Goal: Communication & Community: Answer question/provide support

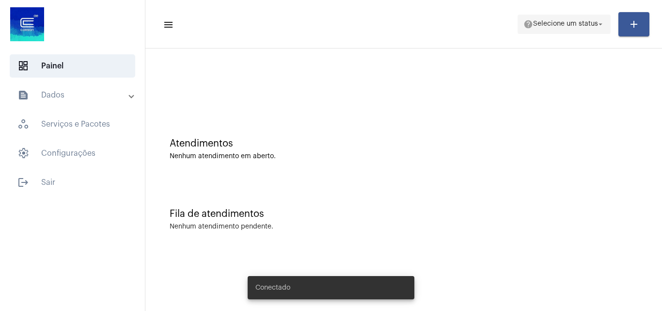
click at [588, 18] on span "help Selecione um status arrow_drop_down" at bounding box center [563, 23] width 81 height 17
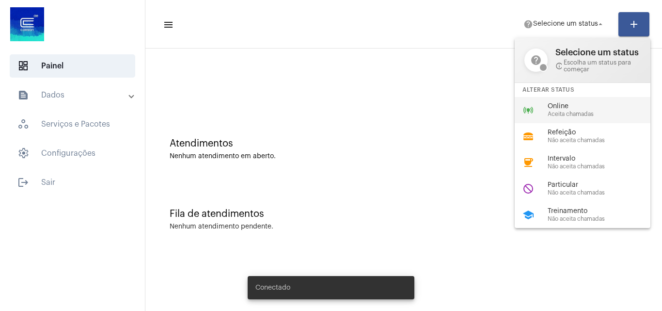
click at [567, 106] on span "Online" at bounding box center [602, 106] width 110 height 7
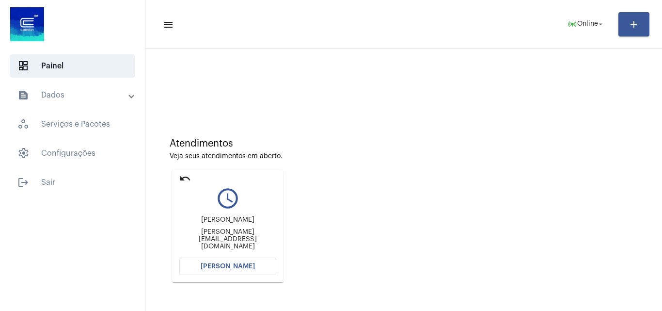
click at [221, 260] on button "[PERSON_NAME]" at bounding box center [227, 265] width 97 height 17
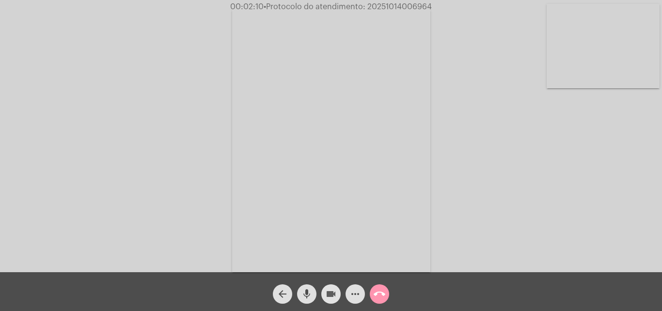
click at [327, 285] on span "videocam" at bounding box center [331, 293] width 12 height 19
click at [303, 293] on mat-icon "mic" at bounding box center [307, 294] width 12 height 12
click at [337, 293] on button "videocam_off" at bounding box center [330, 293] width 19 height 19
click at [311, 293] on mat-icon "mic_off" at bounding box center [307, 294] width 12 height 12
click at [334, 293] on mat-icon "videocam" at bounding box center [331, 294] width 12 height 12
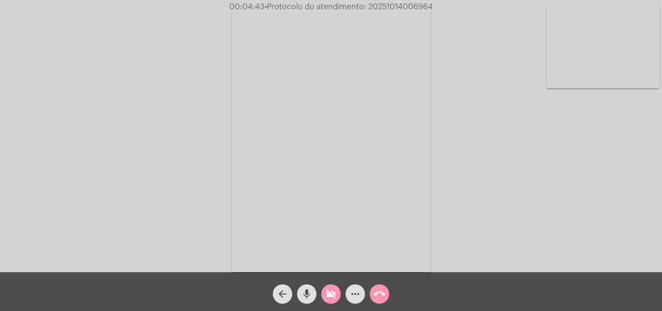
click at [315, 292] on button "mic" at bounding box center [306, 293] width 19 height 19
click at [335, 287] on span "videocam_off" at bounding box center [331, 293] width 12 height 19
click at [305, 297] on mat-icon "mic_off" at bounding box center [307, 294] width 12 height 12
click at [326, 292] on mat-icon "videocam" at bounding box center [331, 294] width 12 height 12
click at [307, 295] on mat-icon "mic" at bounding box center [307, 294] width 12 height 12
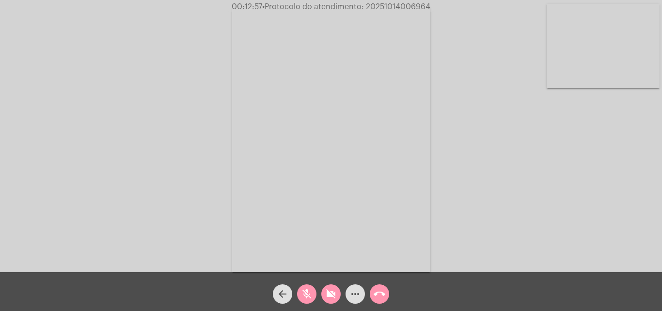
click at [339, 296] on button "videocam_off" at bounding box center [330, 293] width 19 height 19
click at [313, 295] on button "mic_off" at bounding box center [306, 293] width 19 height 19
click at [331, 291] on mat-icon "videocam" at bounding box center [331, 294] width 12 height 12
click at [303, 287] on span "mic" at bounding box center [307, 293] width 12 height 19
click at [322, 287] on div "videocam_off" at bounding box center [331, 291] width 24 height 24
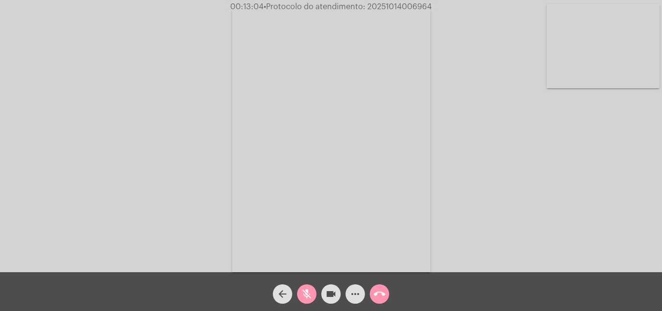
click at [307, 292] on mat-icon "mic_off" at bounding box center [307, 294] width 12 height 12
click at [314, 290] on button "mic" at bounding box center [306, 293] width 19 height 19
click at [323, 294] on button "videocam" at bounding box center [330, 293] width 19 height 19
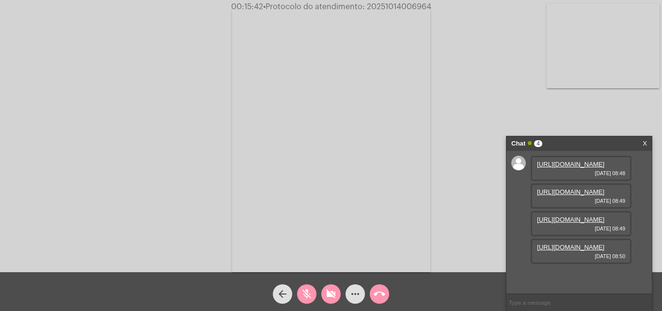
scroll to position [8, 0]
click at [330, 292] on mat-icon "videocam_off" at bounding box center [331, 294] width 12 height 12
click at [308, 289] on mat-icon "mic_off" at bounding box center [307, 294] width 12 height 12
click at [566, 168] on link "[URL][DOMAIN_NAME]" at bounding box center [570, 163] width 67 height 7
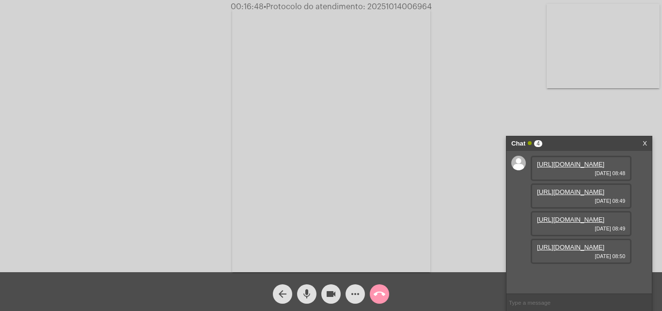
click at [333, 295] on mat-icon "videocam" at bounding box center [331, 294] width 12 height 12
click at [304, 291] on mat-icon "mic" at bounding box center [307, 294] width 12 height 12
click at [585, 188] on link "[URL][DOMAIN_NAME]" at bounding box center [570, 191] width 67 height 7
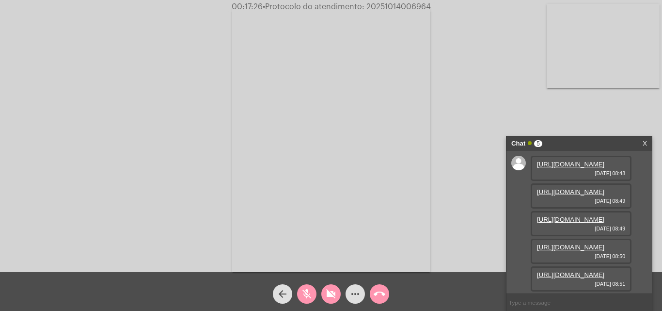
click at [558, 216] on link "[URL][DOMAIN_NAME]" at bounding box center [570, 219] width 67 height 7
click at [576, 243] on link "[URL][DOMAIN_NAME]" at bounding box center [570, 246] width 67 height 7
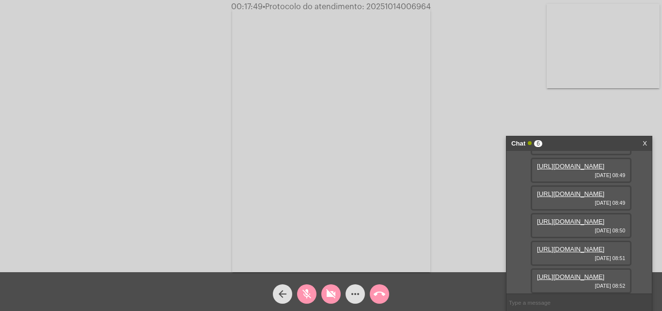
scroll to position [156, 0]
click at [334, 287] on span "videocam_off" at bounding box center [331, 293] width 12 height 19
click at [312, 298] on mat-icon "mic_off" at bounding box center [307, 294] width 12 height 12
click at [574, 273] on link "[URL][DOMAIN_NAME]" at bounding box center [570, 276] width 67 height 7
click at [572, 245] on link "[URL][DOMAIN_NAME]" at bounding box center [570, 248] width 67 height 7
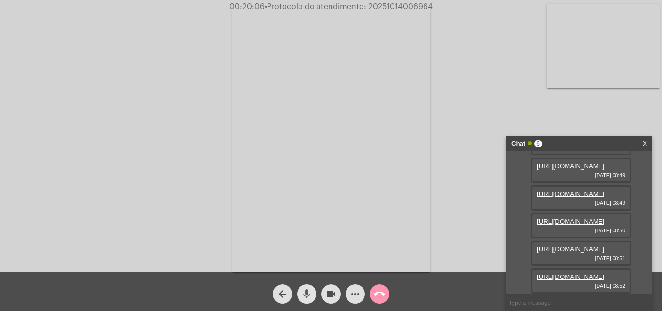
click at [312, 295] on button "mic" at bounding box center [306, 293] width 19 height 19
click at [329, 297] on mat-icon "videocam" at bounding box center [331, 294] width 12 height 12
click at [382, 290] on mat-icon "call_end" at bounding box center [379, 294] width 12 height 12
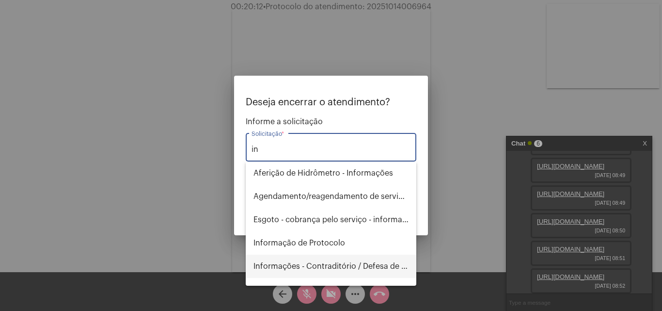
type input "i"
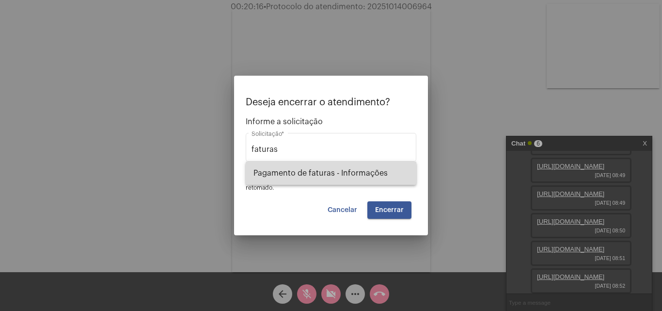
click at [334, 175] on span "Pagamento de faturas - Informações" at bounding box center [330, 172] width 155 height 23
type input "Pagamento de faturas - Informações"
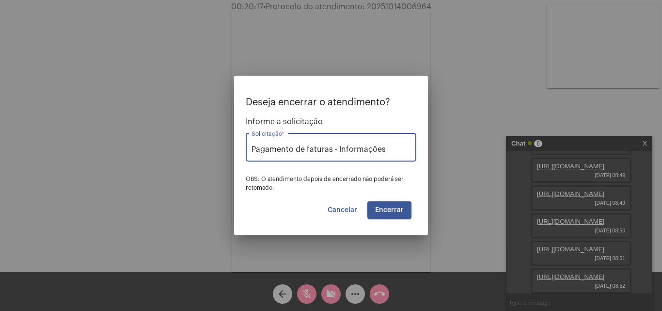
click at [375, 212] on button "Encerrar" at bounding box center [389, 209] width 44 height 17
